Goal: Information Seeking & Learning: Learn about a topic

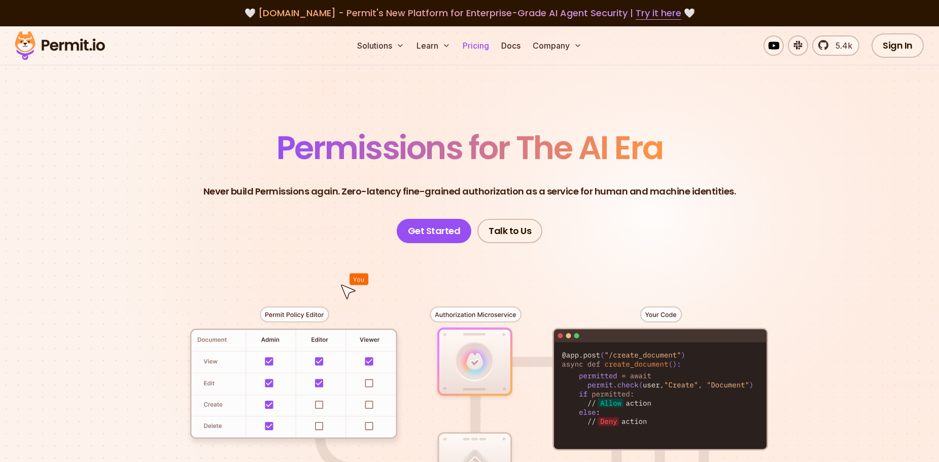
click at [484, 44] on link "Pricing" at bounding box center [475, 45] width 34 height 20
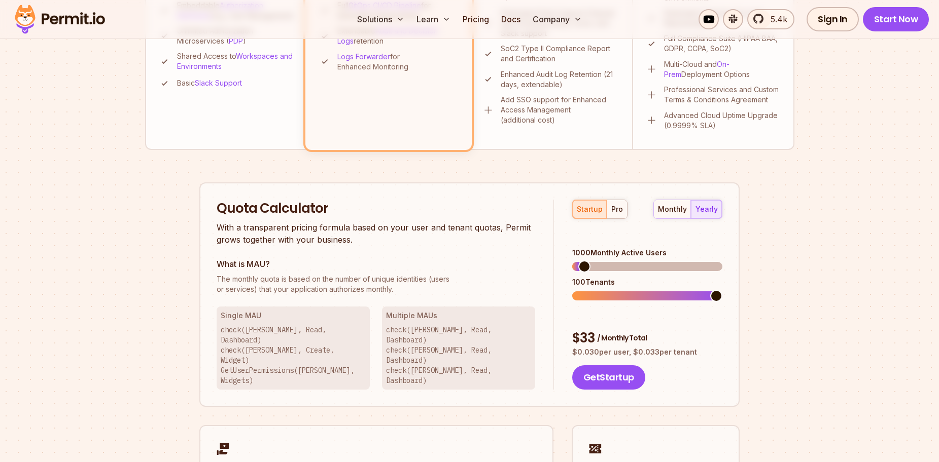
scroll to position [507, 0]
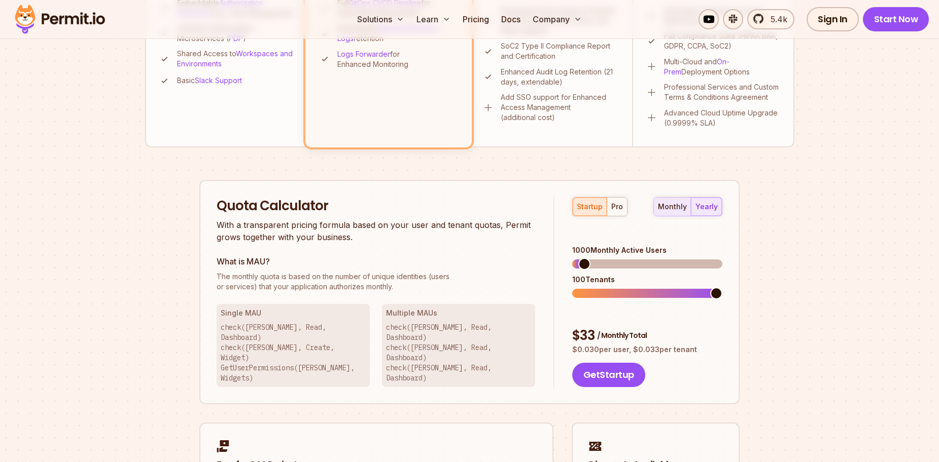
click at [685, 206] on div "monthly" at bounding box center [672, 207] width 29 height 10
click at [572, 258] on span at bounding box center [578, 264] width 12 height 12
click at [572, 287] on span at bounding box center [578, 293] width 12 height 12
click at [615, 206] on div "pro" at bounding box center [617, 207] width 12 height 10
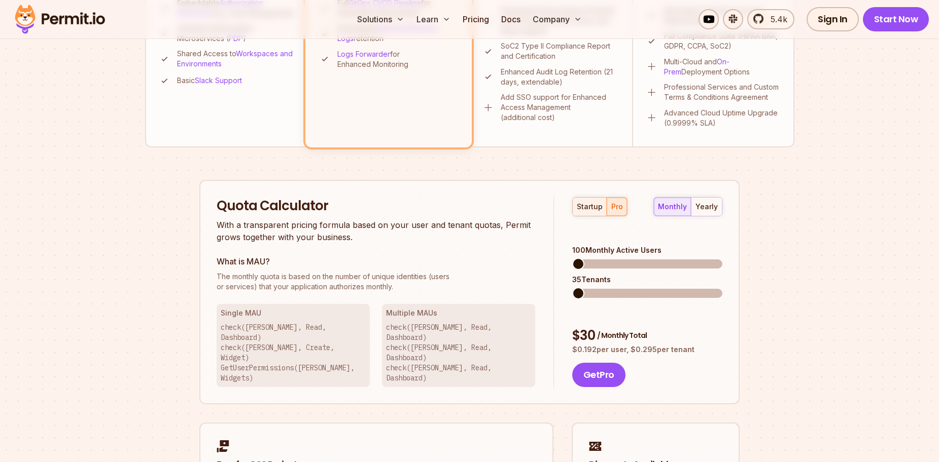
click at [594, 207] on div "startup" at bounding box center [589, 207] width 26 height 10
click at [673, 212] on div "monthly yearly" at bounding box center [687, 206] width 69 height 19
click at [578, 258] on span at bounding box center [578, 264] width 12 height 12
click at [572, 258] on span at bounding box center [578, 264] width 12 height 12
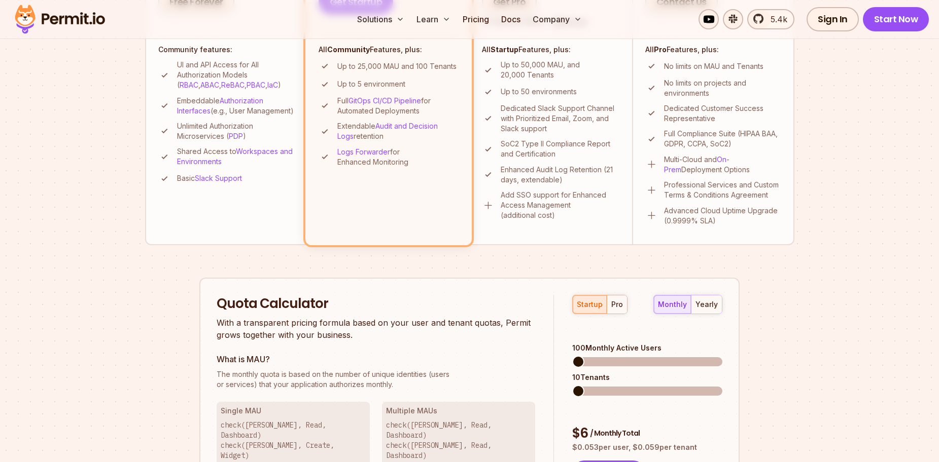
scroll to position [406, 0]
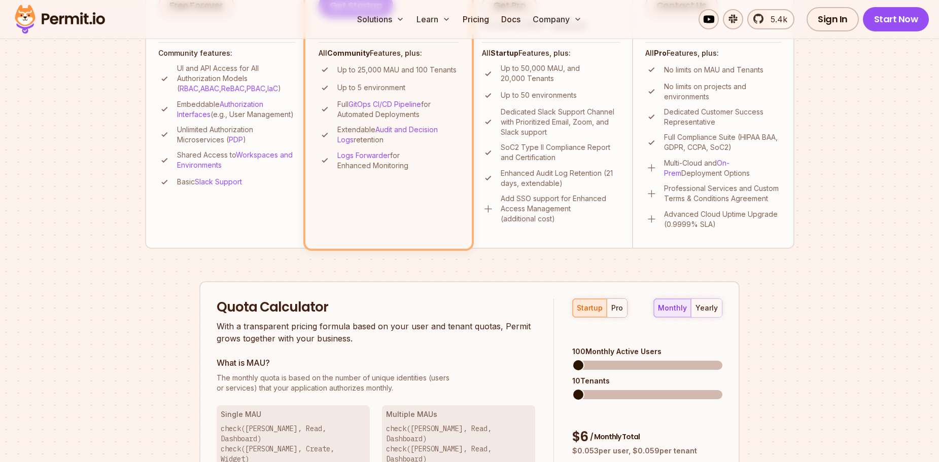
click at [150, 124] on li "Community Perfect for individuals, PoCs, or small teams - all essential feature…" at bounding box center [226, 57] width 162 height 384
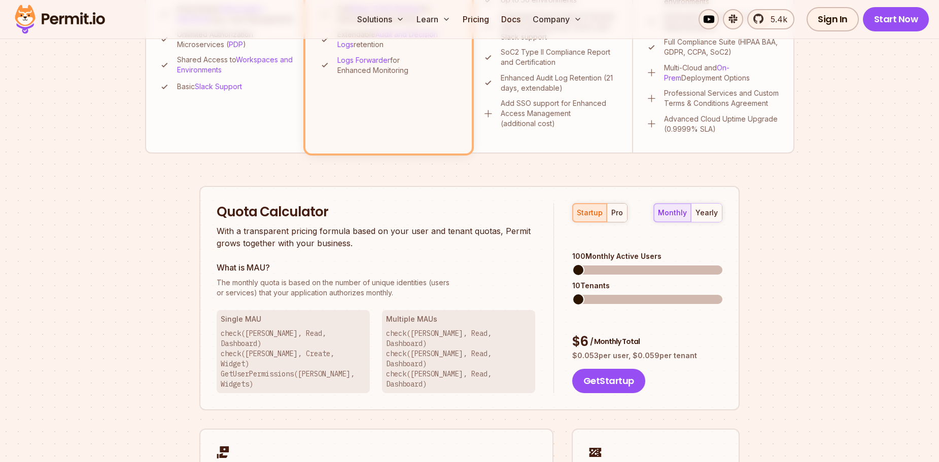
scroll to position [507, 0]
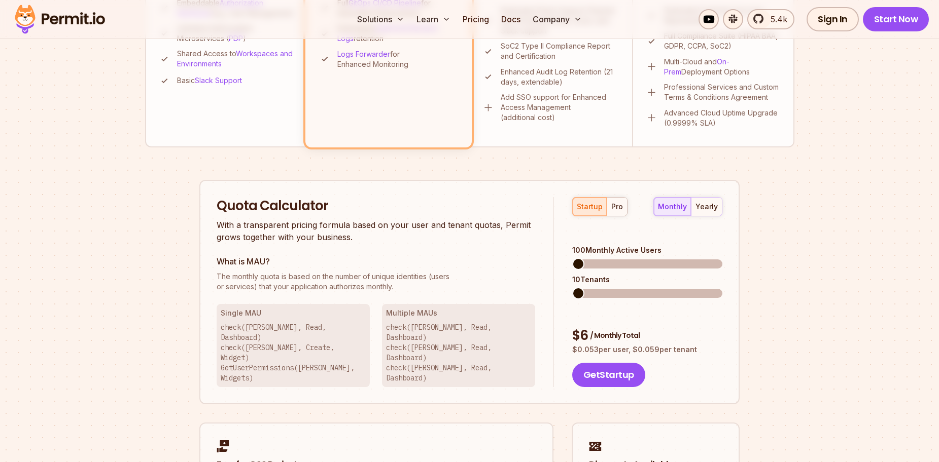
click at [285, 325] on p "check([PERSON_NAME], Read, Dashboard) check([PERSON_NAME], Create, Widget) GetU…" at bounding box center [293, 352] width 145 height 61
click at [401, 333] on p "check([PERSON_NAME], Read, Dashboard) check([PERSON_NAME], Read, Dashboard) che…" at bounding box center [458, 352] width 145 height 61
